Goal: Find specific fact: Find specific fact

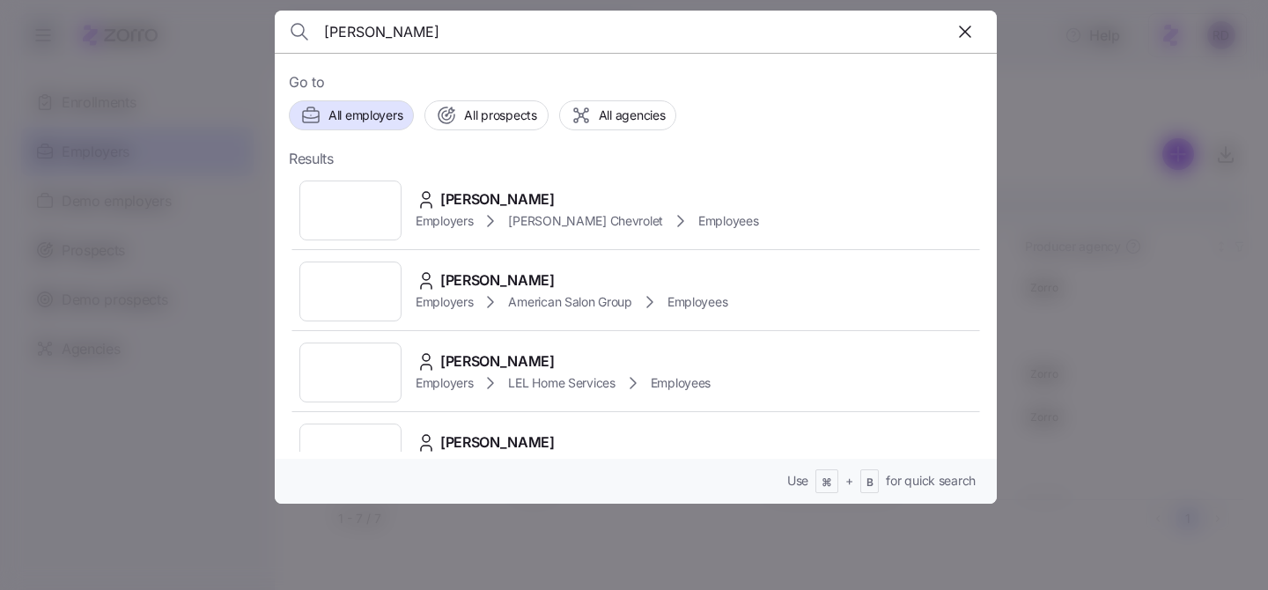
scroll to position [0, 1161]
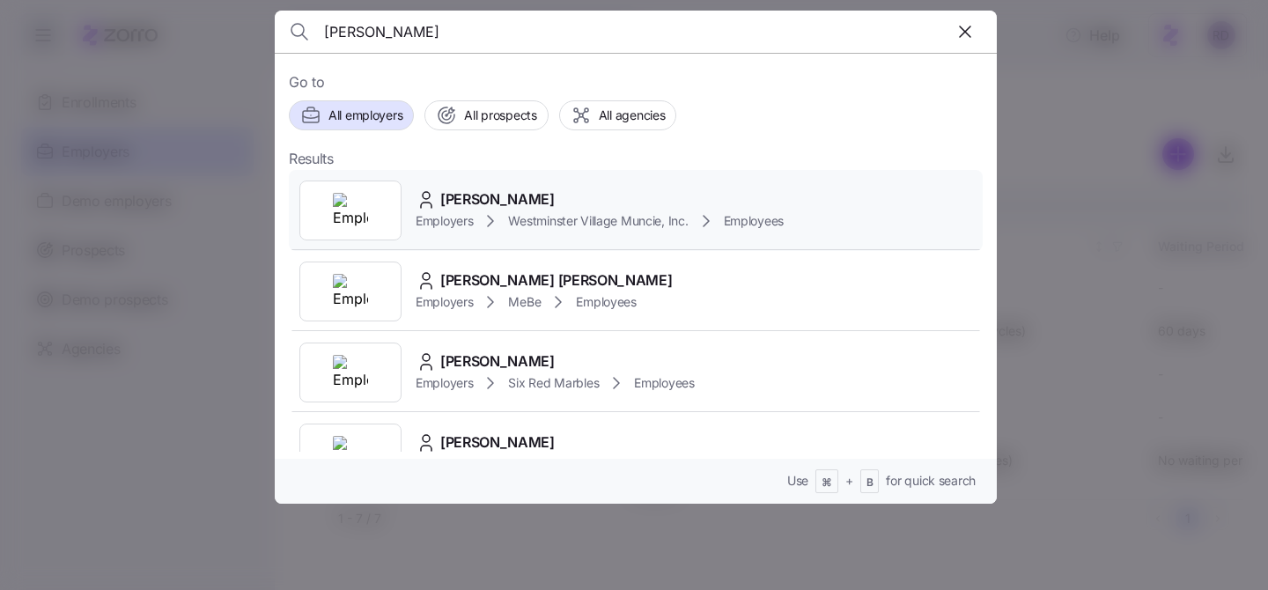
type input "[PERSON_NAME]"
click at [446, 190] on span "[PERSON_NAME]" at bounding box center [497, 199] width 114 height 22
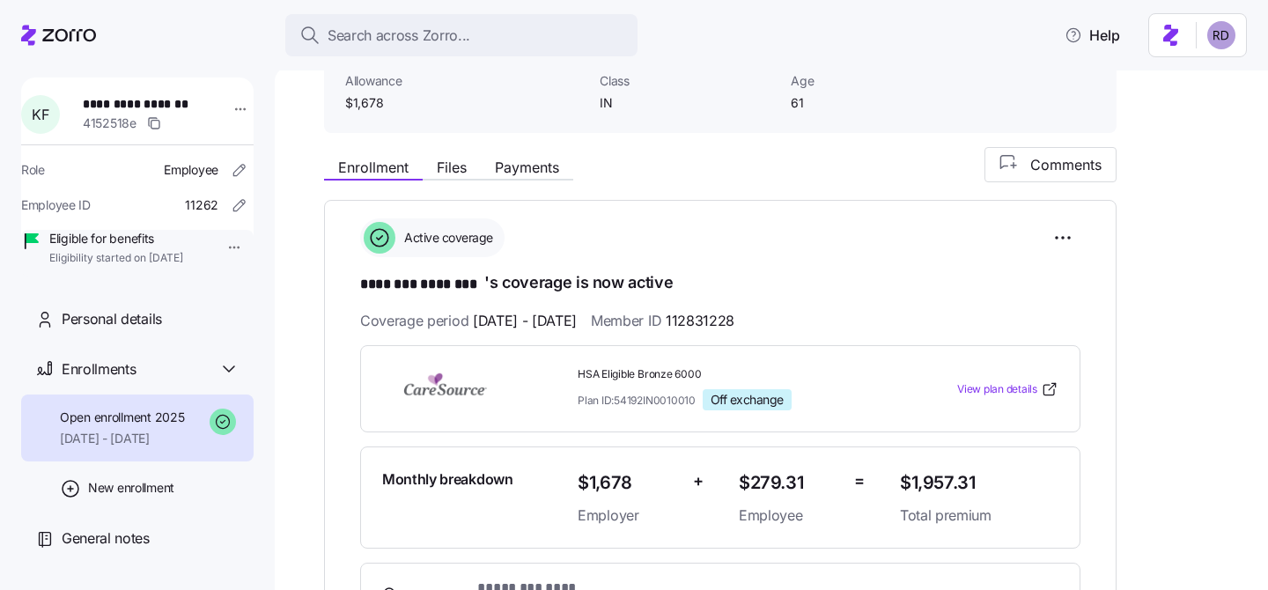
scroll to position [184, 0]
click at [734, 320] on span "112831228" at bounding box center [699, 319] width 69 height 22
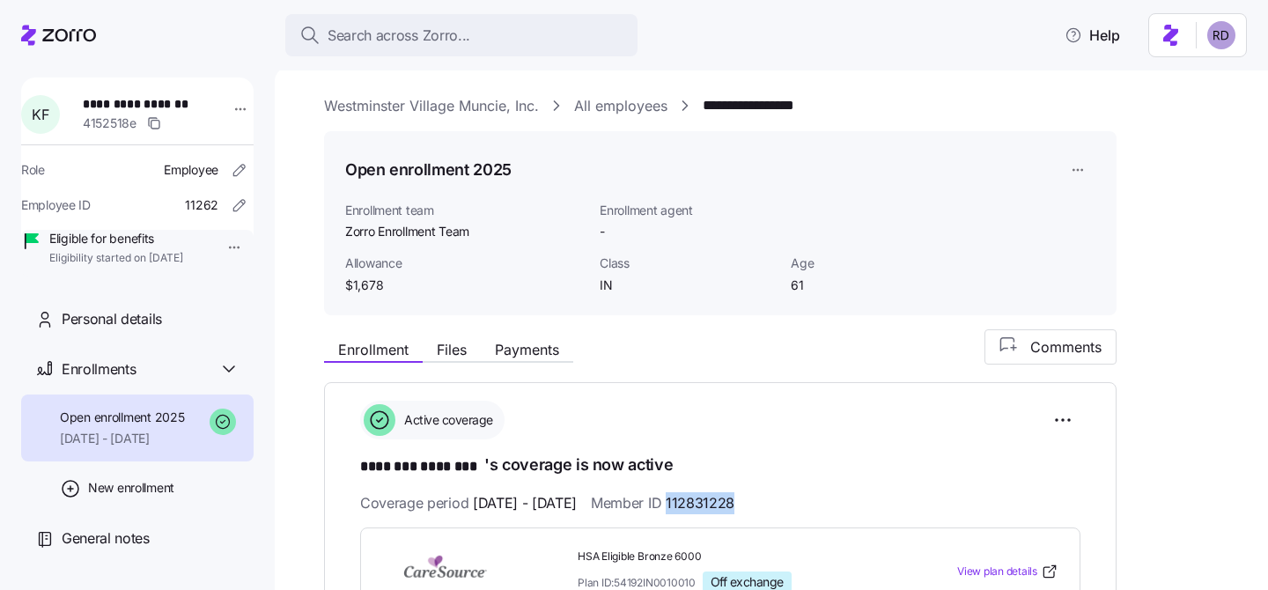
scroll to position [1, 0]
click at [731, 495] on span "112831228" at bounding box center [699, 502] width 69 height 22
copy span "112831228"
click at [734, 491] on span "112831228" at bounding box center [699, 502] width 69 height 22
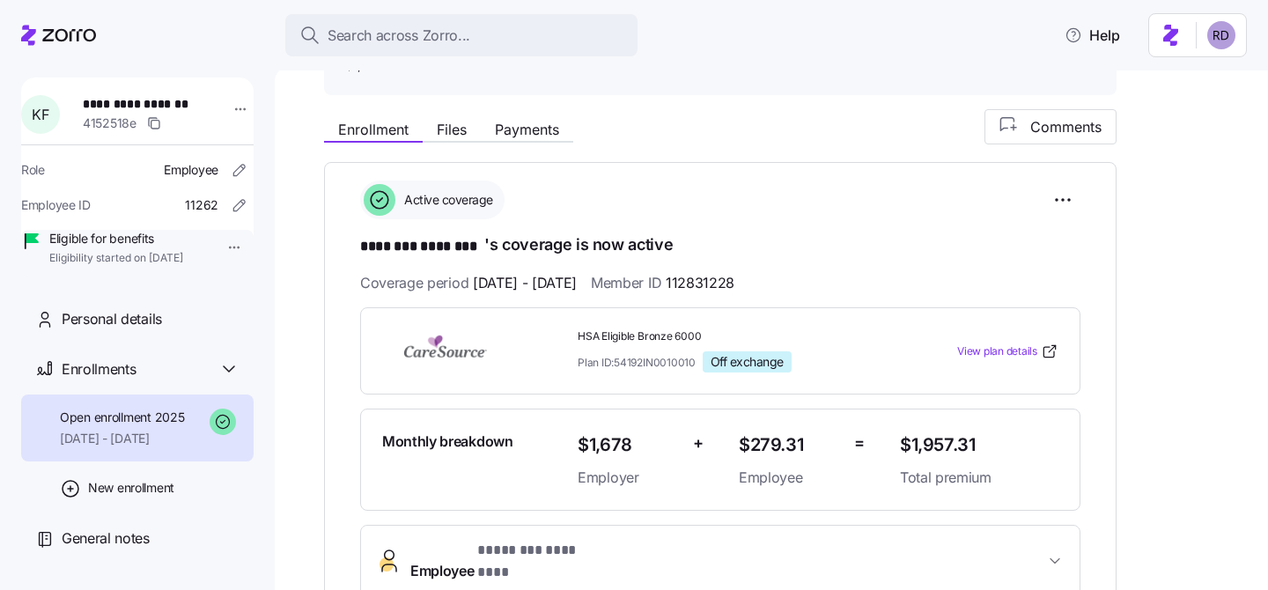
scroll to position [236, 0]
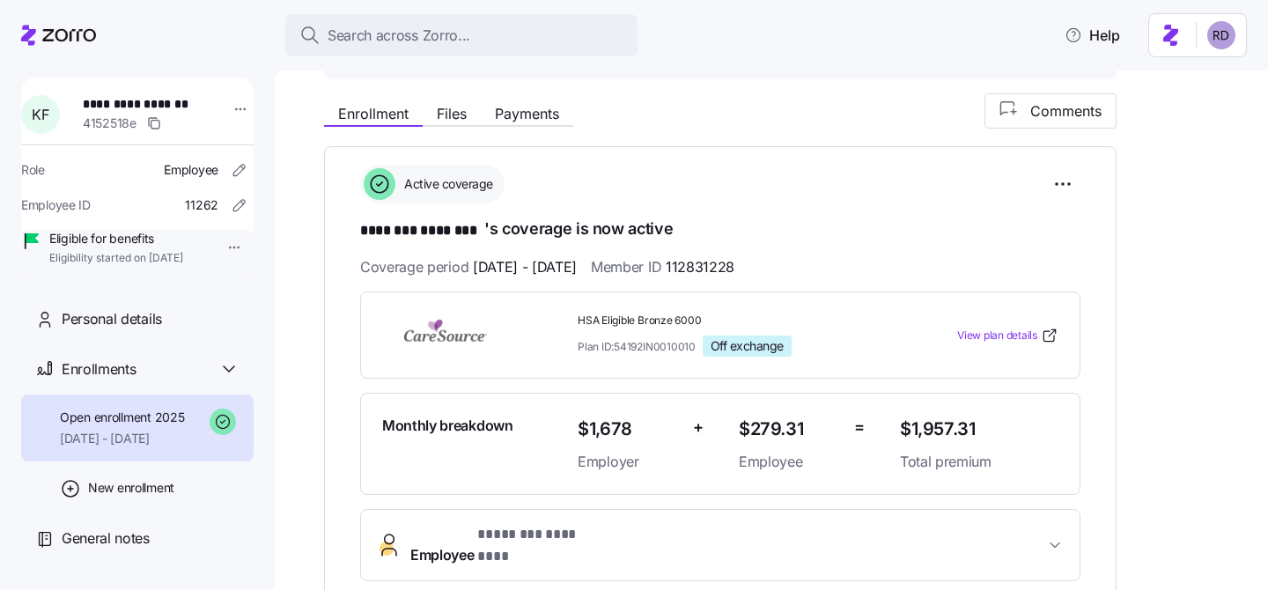
click at [635, 349] on span "Plan ID: 54192IN0010010" at bounding box center [636, 346] width 118 height 15
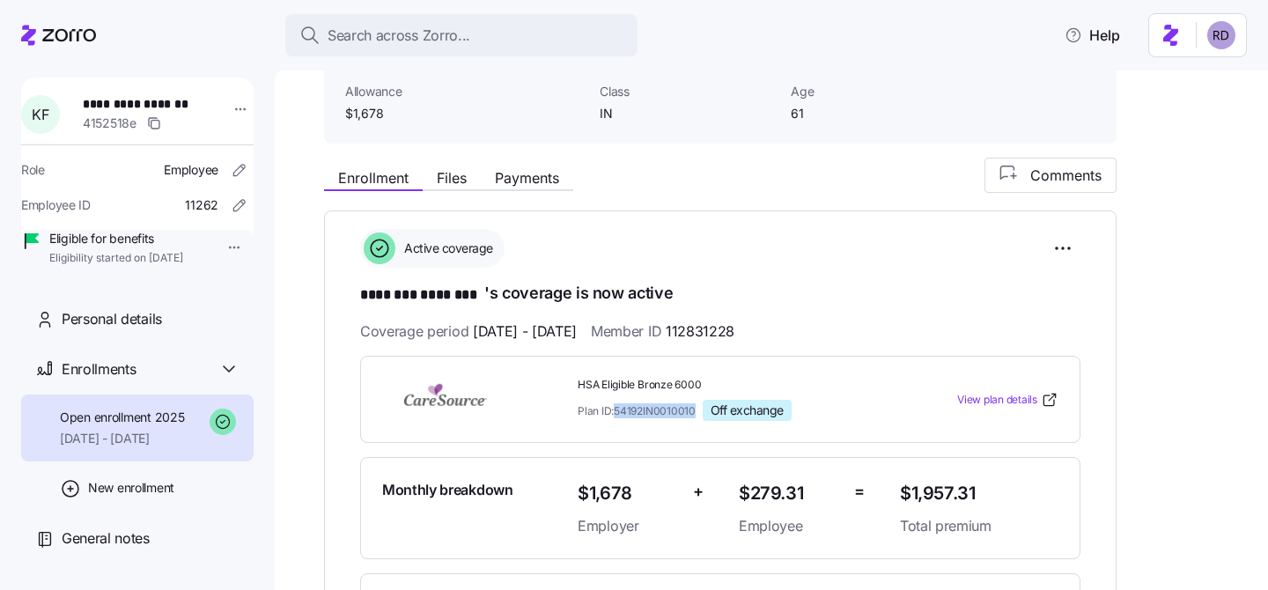
scroll to position [0, 0]
